Goal: Check status: Check status

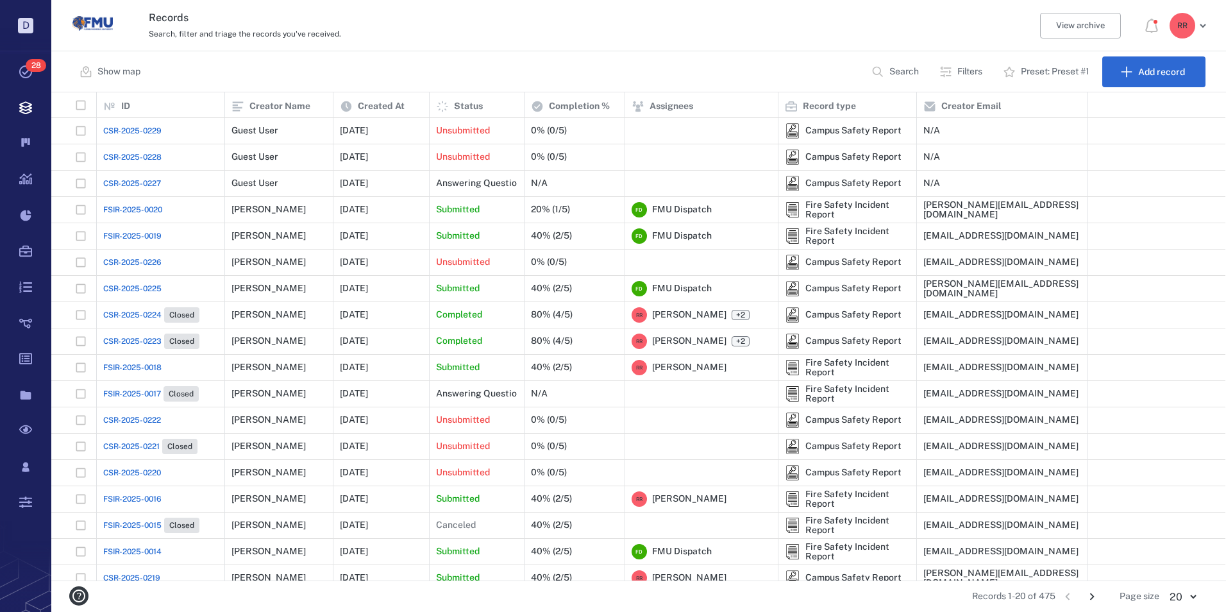
click at [130, 127] on span "CSR-2025-0229" at bounding box center [132, 131] width 58 height 12
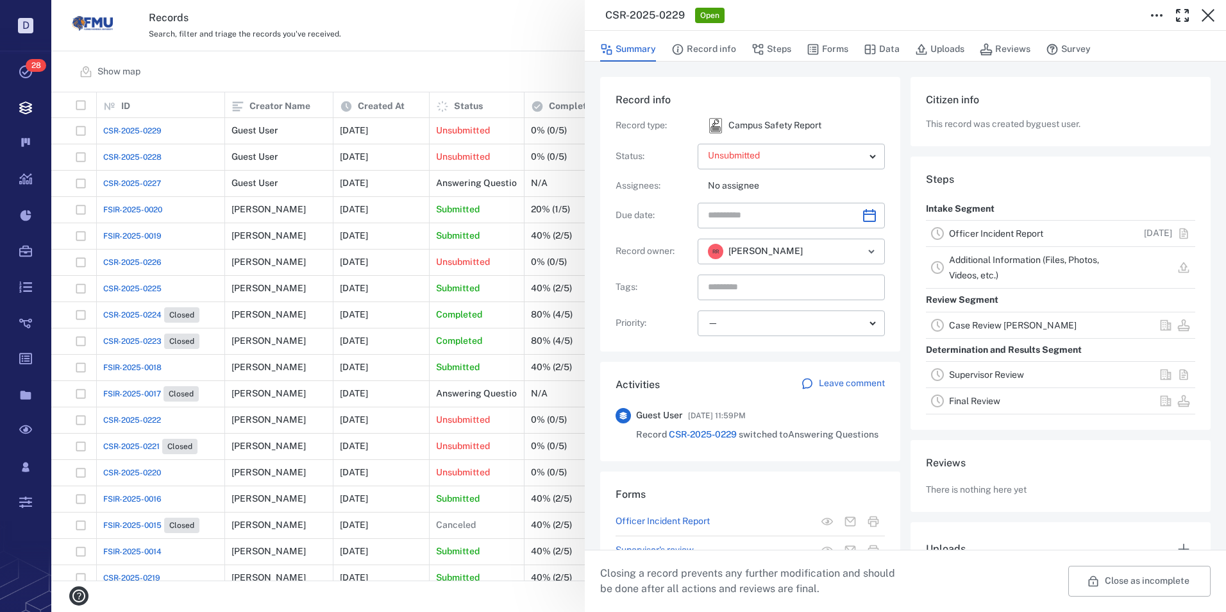
click at [977, 235] on link "Officer Incident Report" at bounding box center [996, 233] width 94 height 10
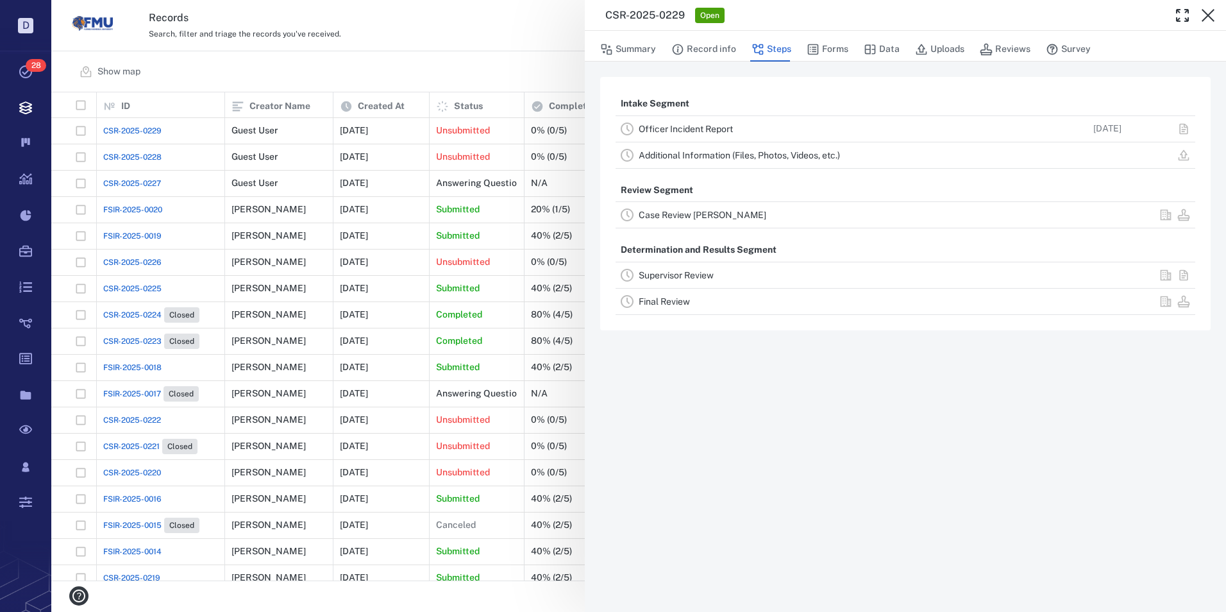
click at [675, 125] on link "Officer Incident Report" at bounding box center [685, 129] width 94 height 10
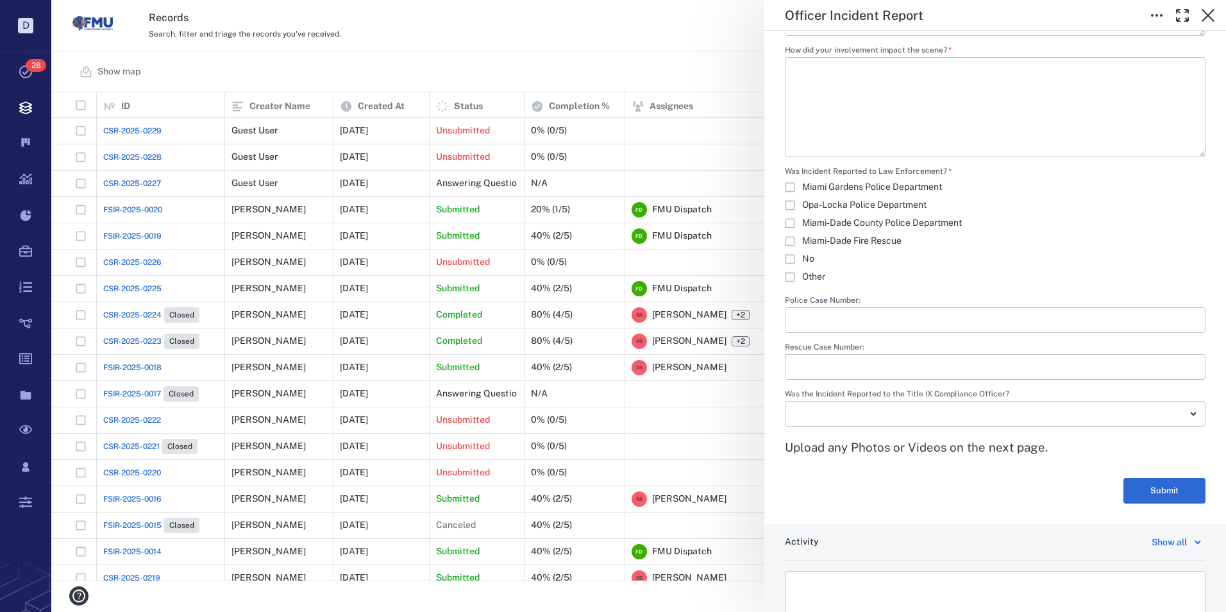
scroll to position [1792, 0]
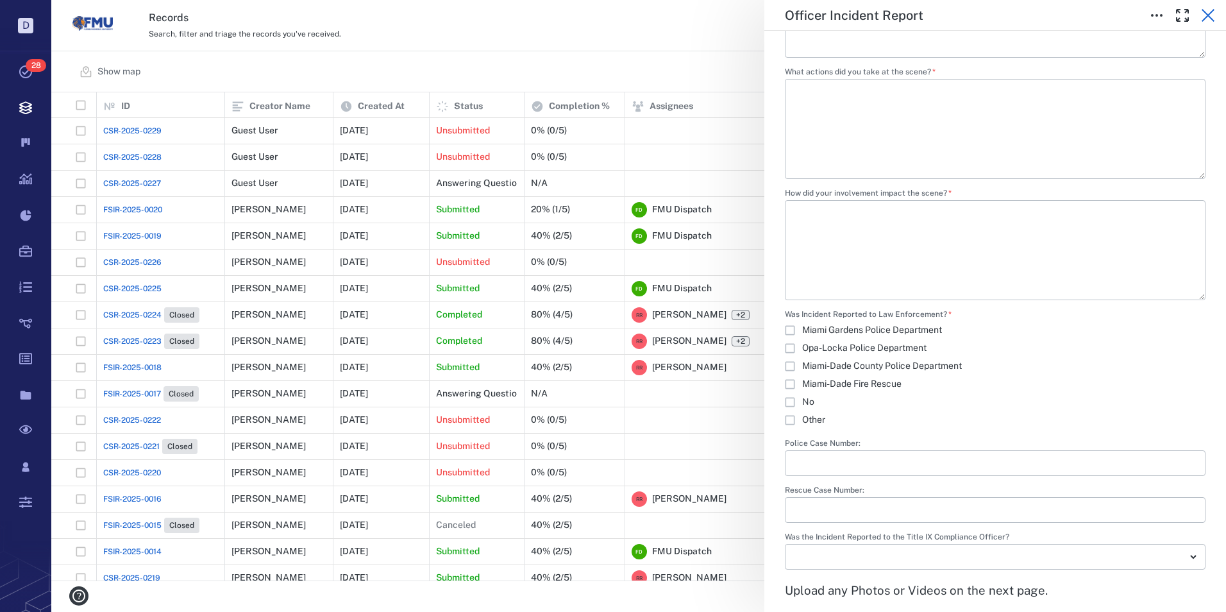
click at [1212, 12] on icon "button" at bounding box center [1207, 15] width 13 height 13
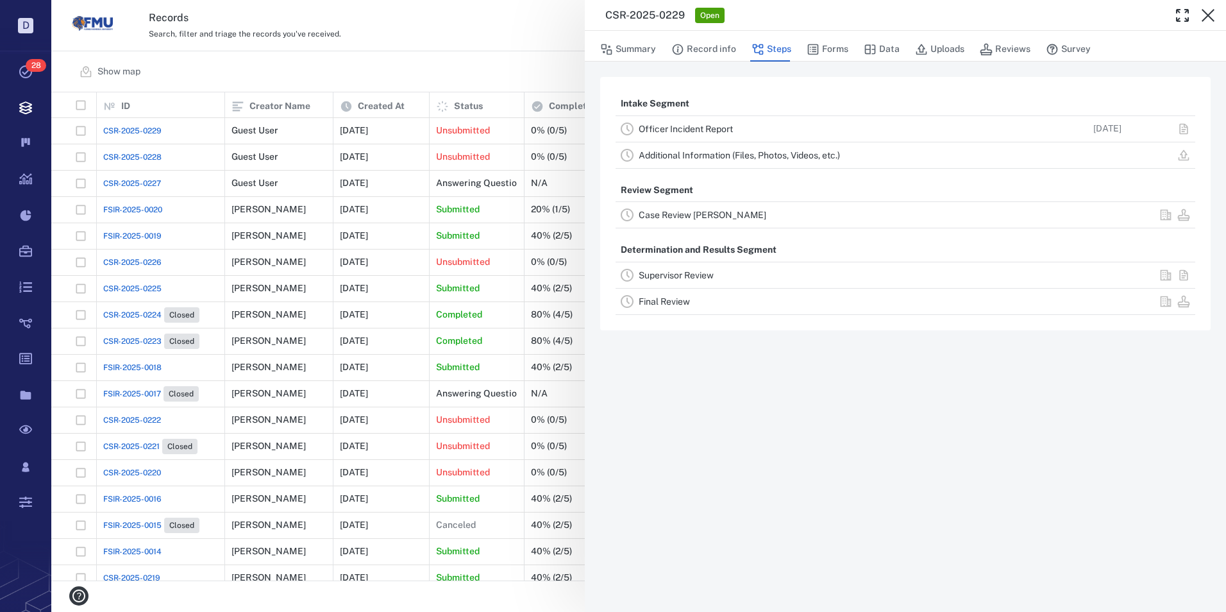
click at [664, 51] on div "Summary Record info Steps Forms Data Uploads Reviews Survey" at bounding box center [905, 49] width 610 height 26
click at [686, 49] on button "Record info" at bounding box center [703, 49] width 65 height 24
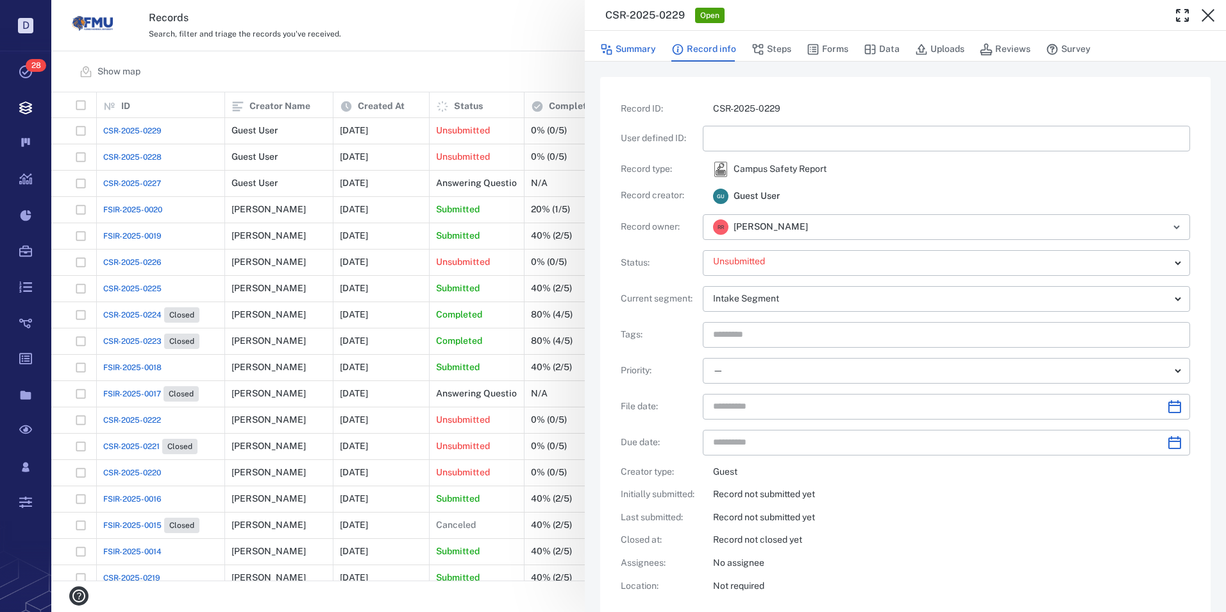
click at [635, 51] on button "Summary" at bounding box center [628, 49] width 56 height 24
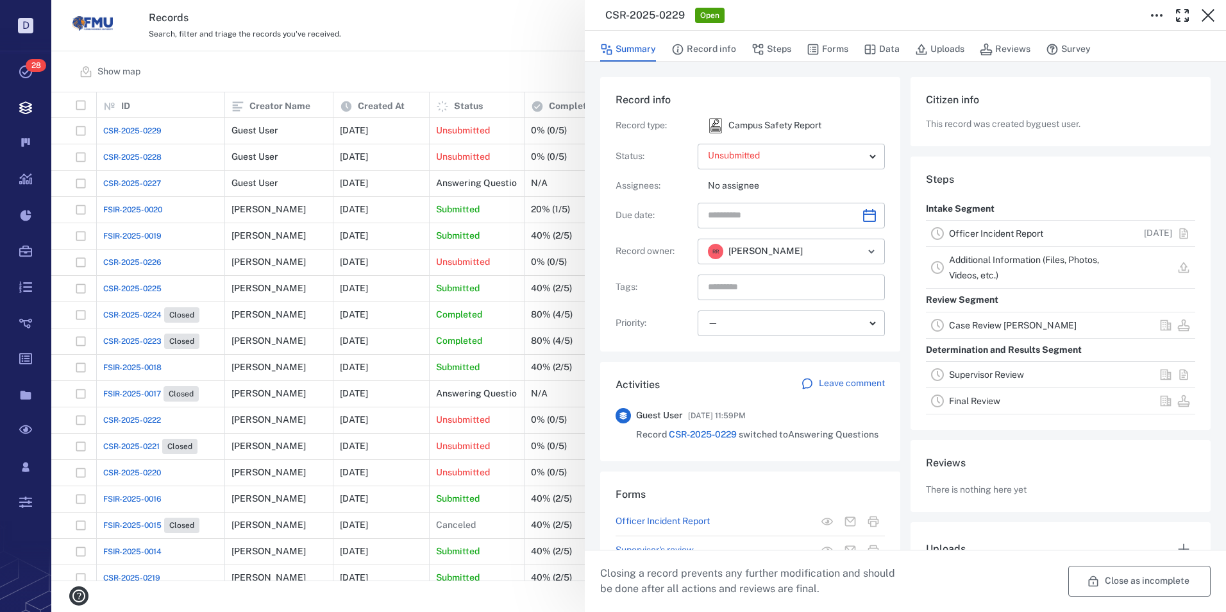
click at [1120, 580] on button "Close as incomplete" at bounding box center [1139, 580] width 142 height 31
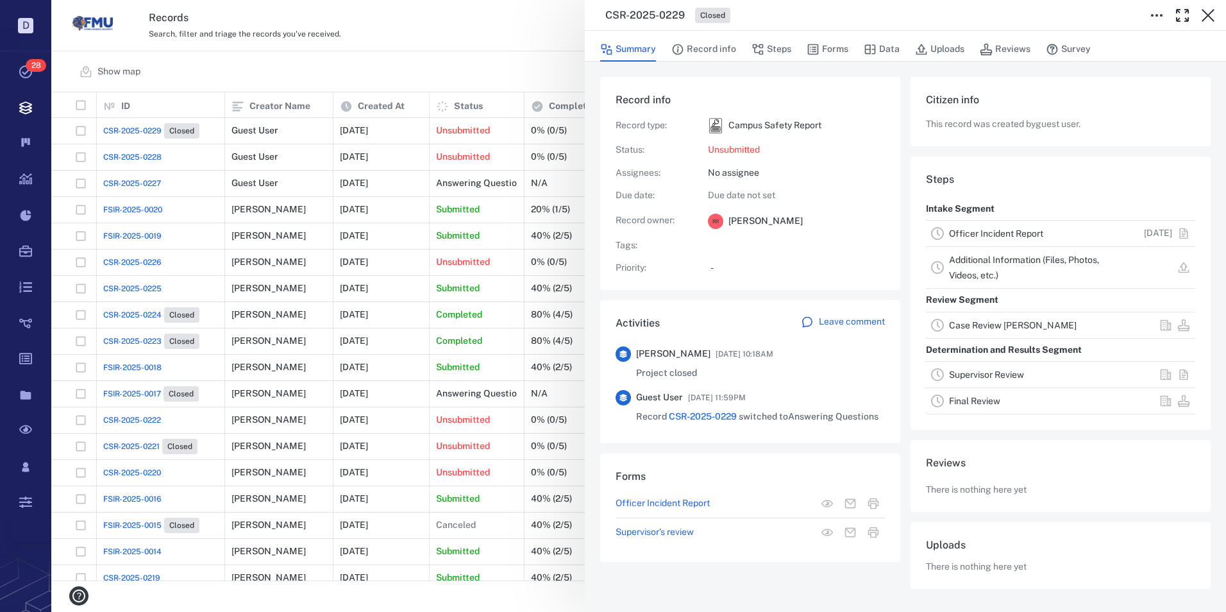
drag, startPoint x: 1212, startPoint y: 17, endPoint x: 1059, endPoint y: 58, distance: 158.0
click at [1212, 17] on icon "button" at bounding box center [1207, 15] width 15 height 15
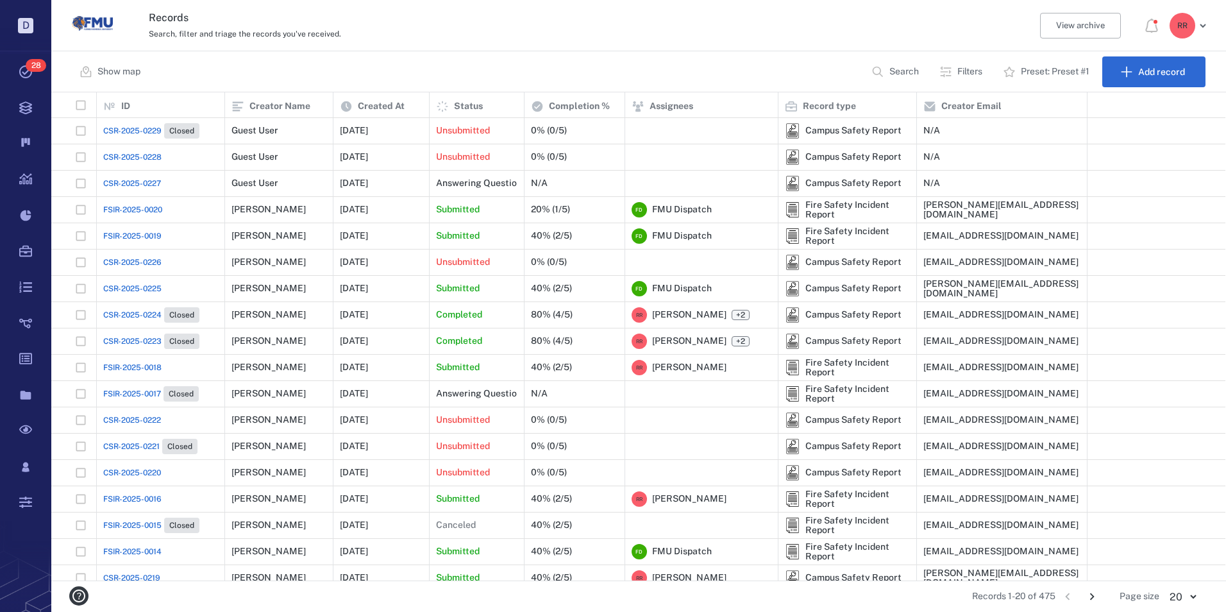
click at [128, 153] on span "CSR-2025-0228" at bounding box center [132, 157] width 58 height 12
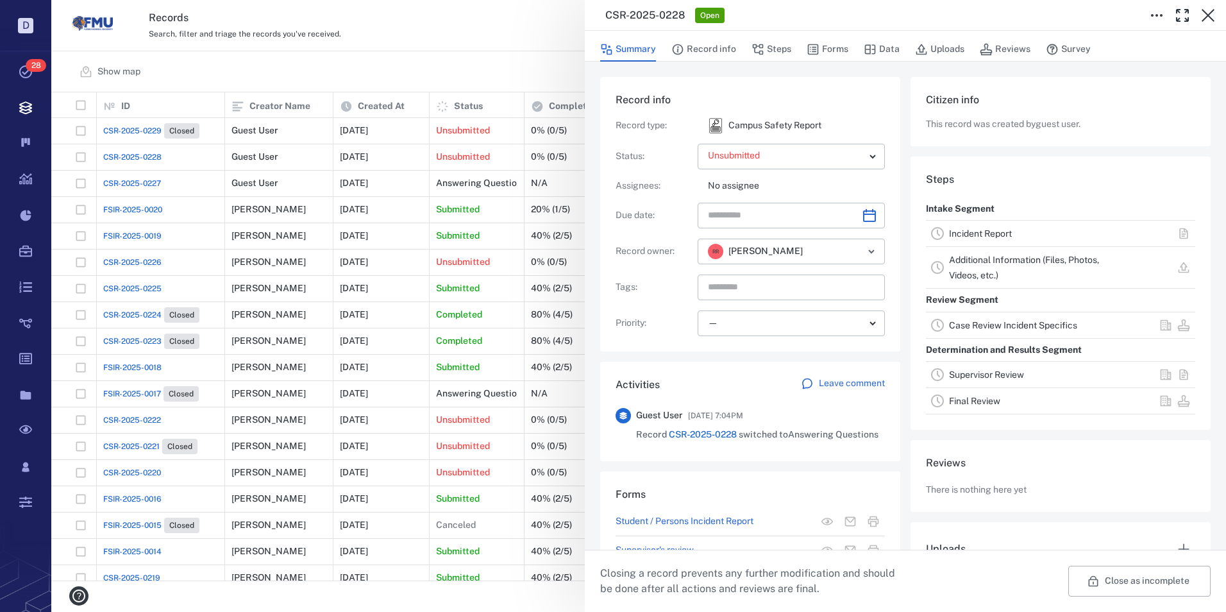
click at [983, 235] on link "Incident Report" at bounding box center [980, 233] width 63 height 10
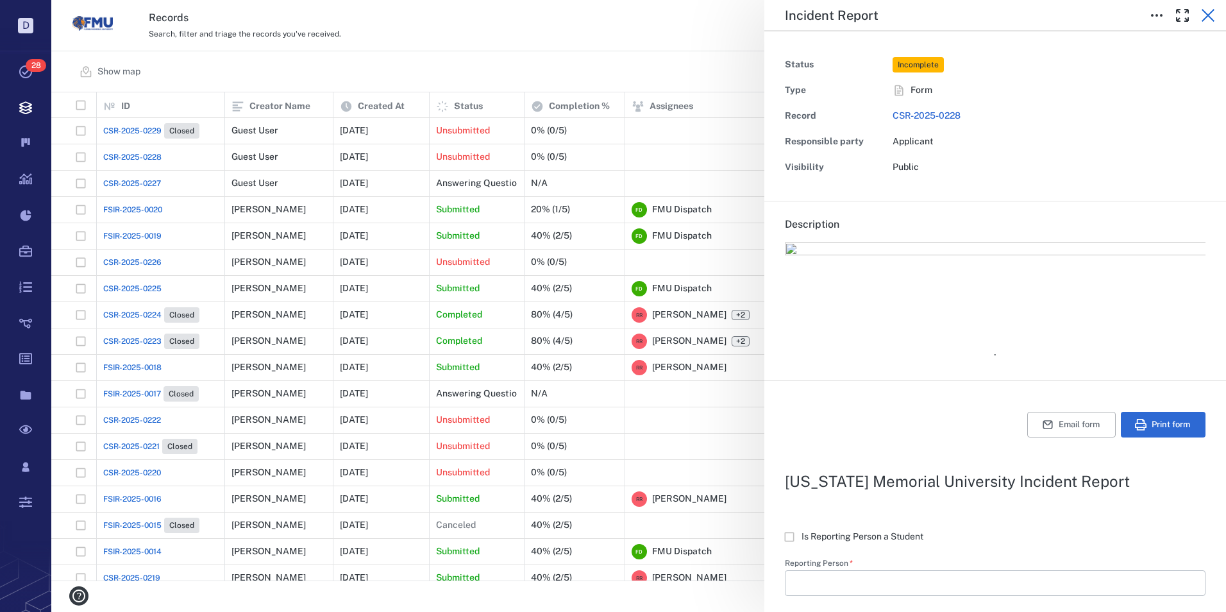
click at [1205, 15] on icon "button" at bounding box center [1207, 15] width 15 height 15
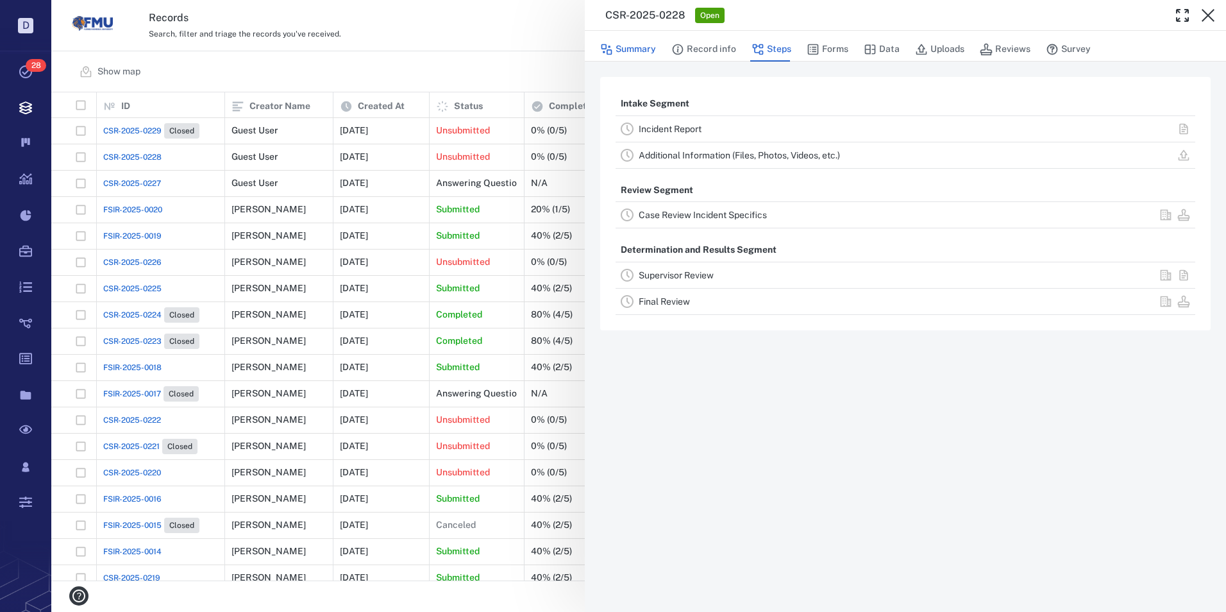
click at [633, 47] on button "Summary" at bounding box center [628, 49] width 56 height 24
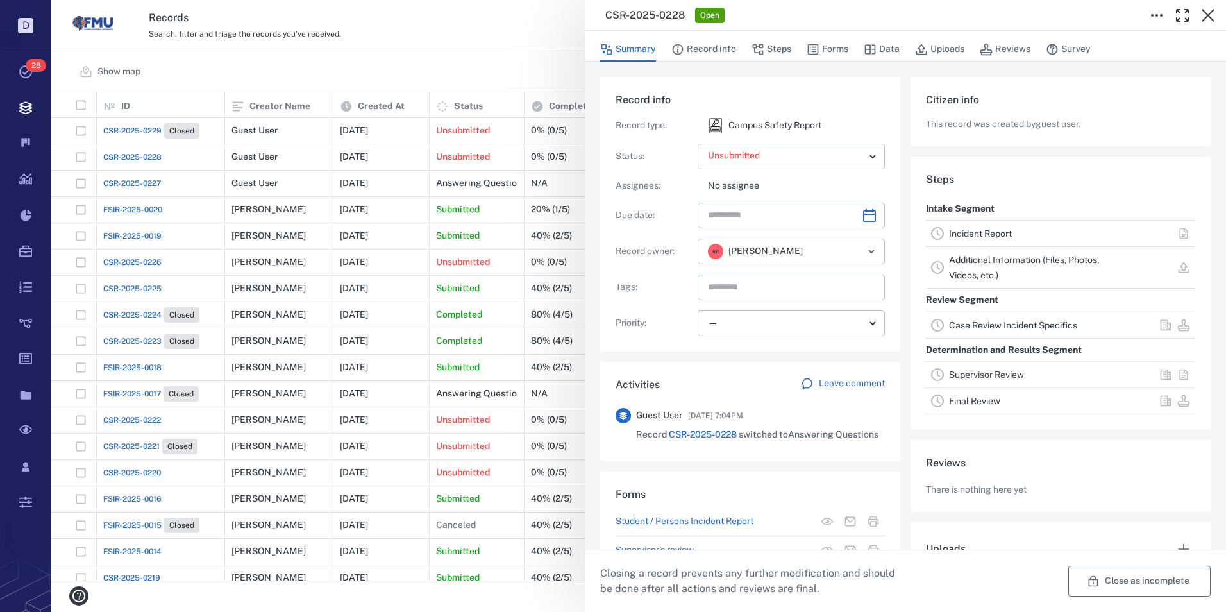
click at [1097, 582] on button "Close as incomplete" at bounding box center [1139, 580] width 142 height 31
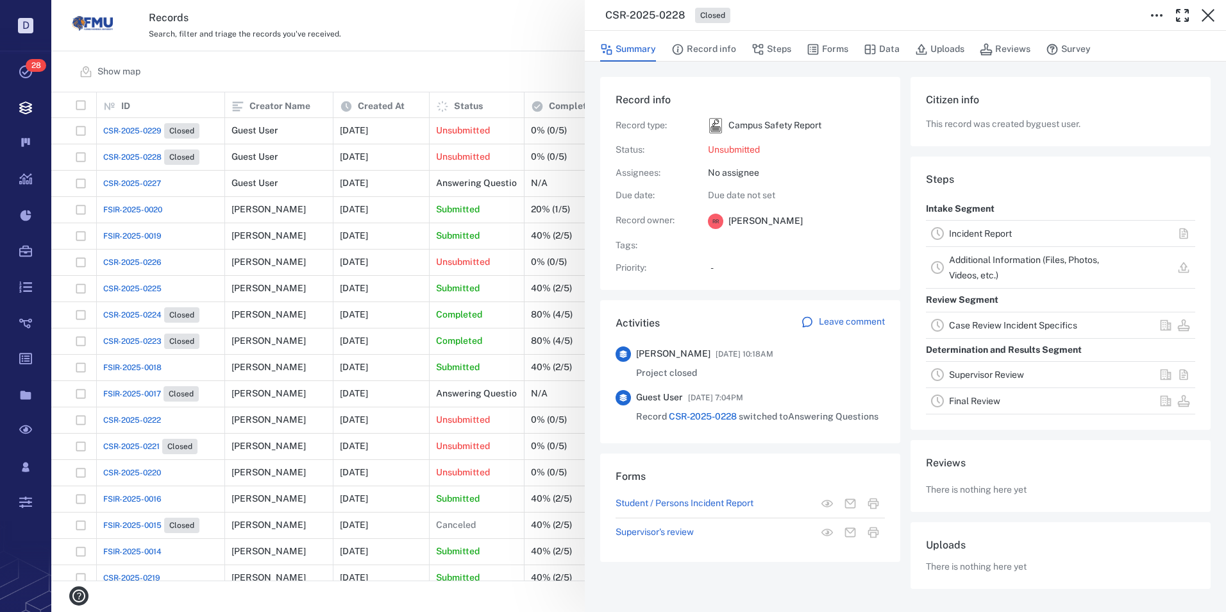
drag, startPoint x: 1214, startPoint y: 15, endPoint x: 594, endPoint y: 223, distance: 653.4
click at [1214, 15] on icon "button" at bounding box center [1207, 15] width 15 height 15
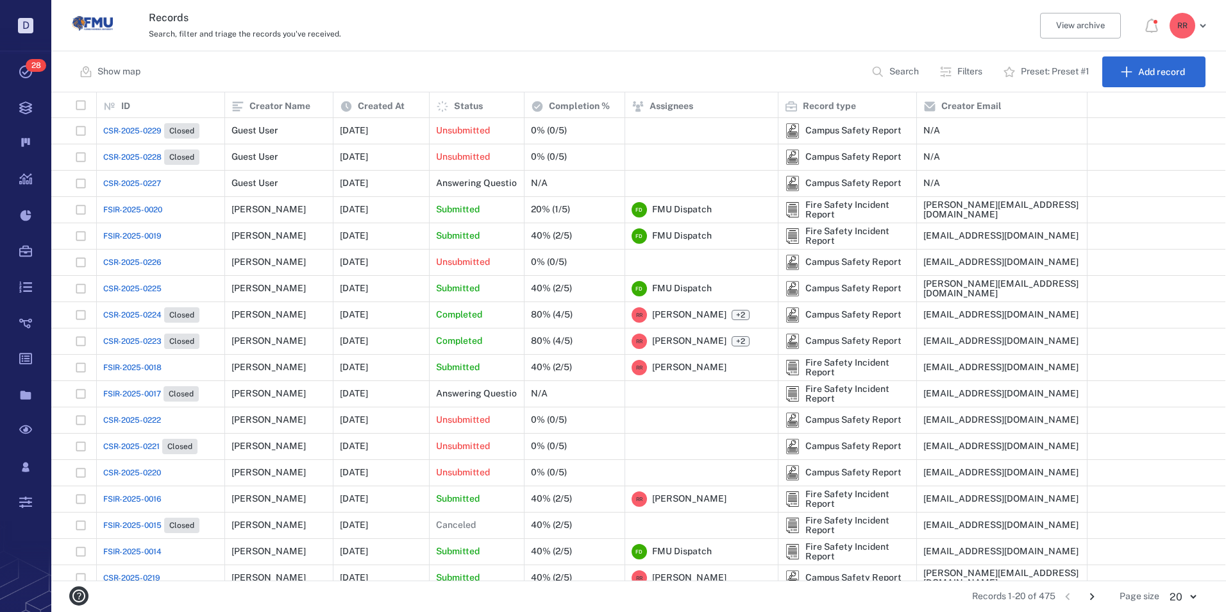
click at [128, 180] on span "CSR-2025-0227" at bounding box center [132, 184] width 58 height 12
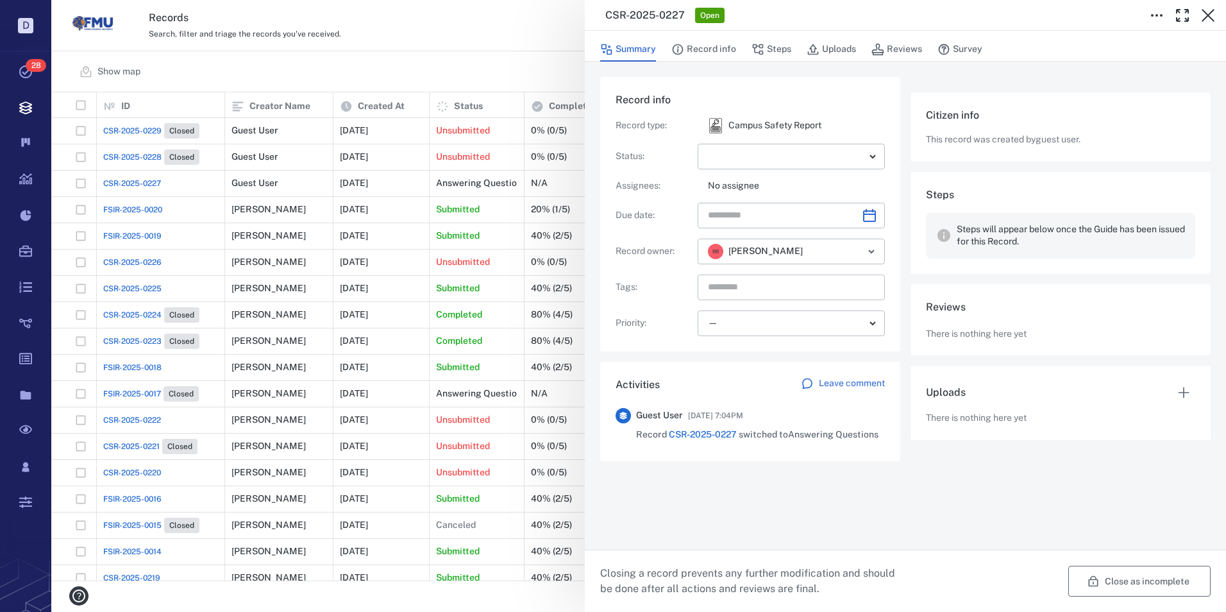
click at [1140, 584] on button "Close as incomplete" at bounding box center [1139, 580] width 142 height 31
